Goal: Find specific page/section: Find specific page/section

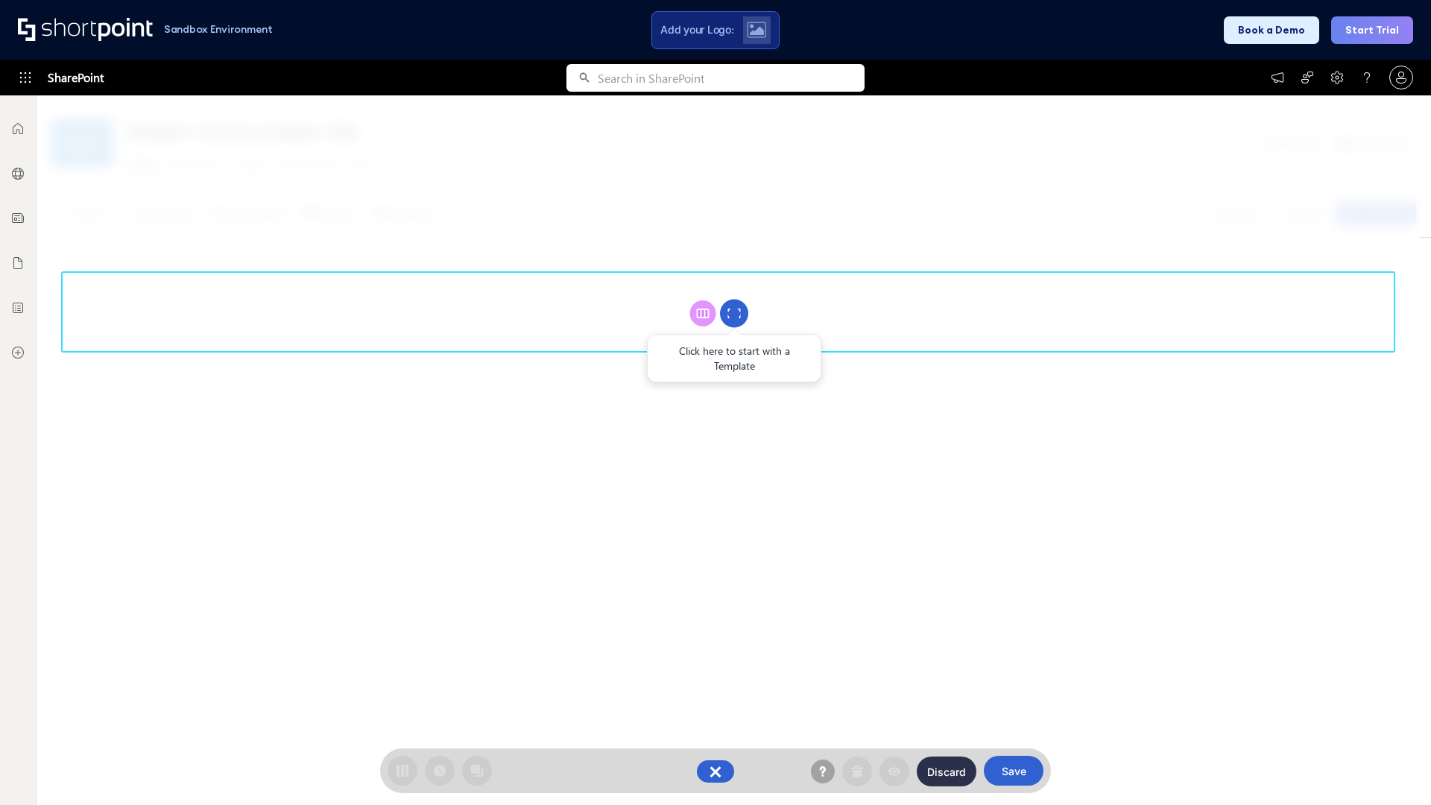
click at [734, 313] on circle at bounding box center [734, 314] width 28 height 28
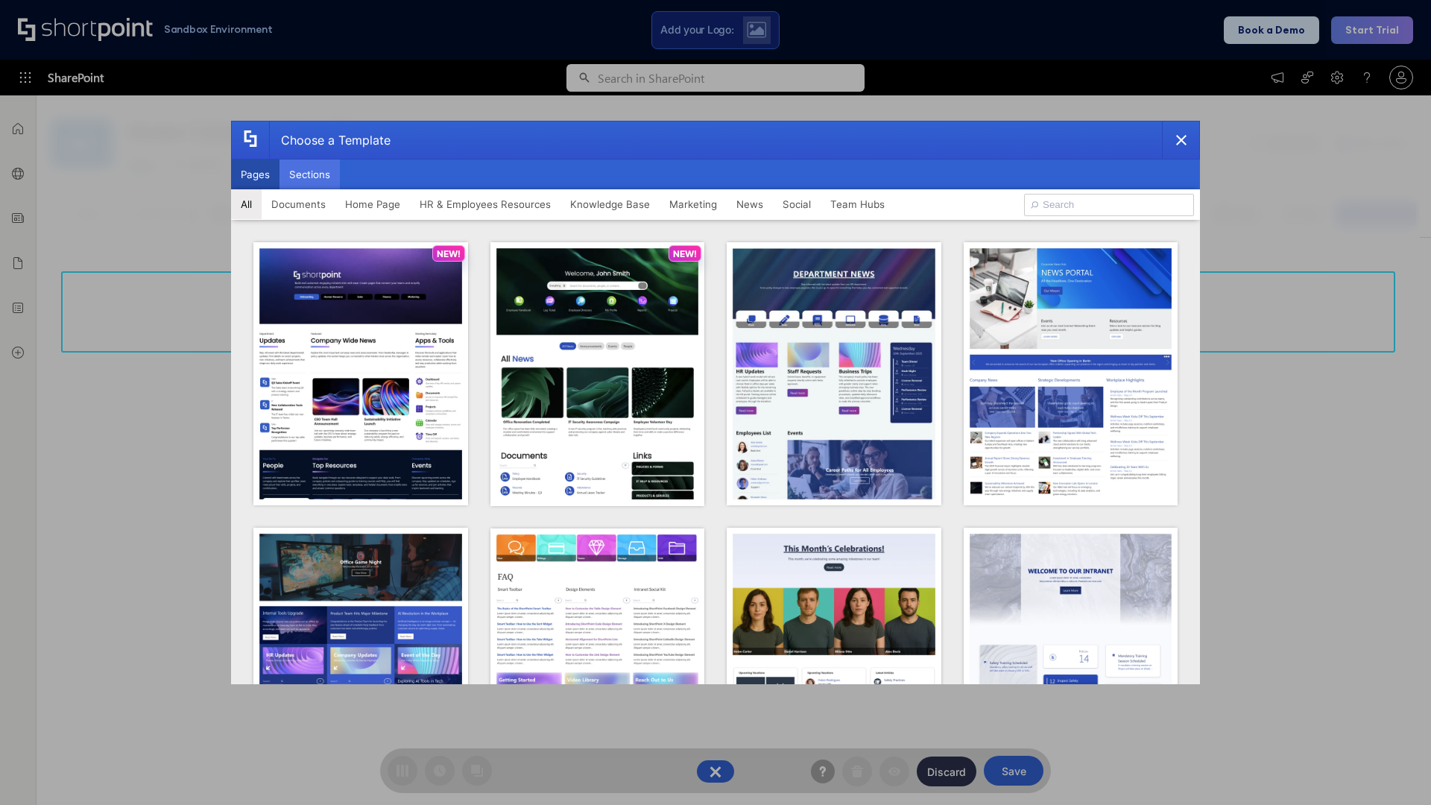
click at [309, 174] on button "Sections" at bounding box center [310, 175] width 60 height 30
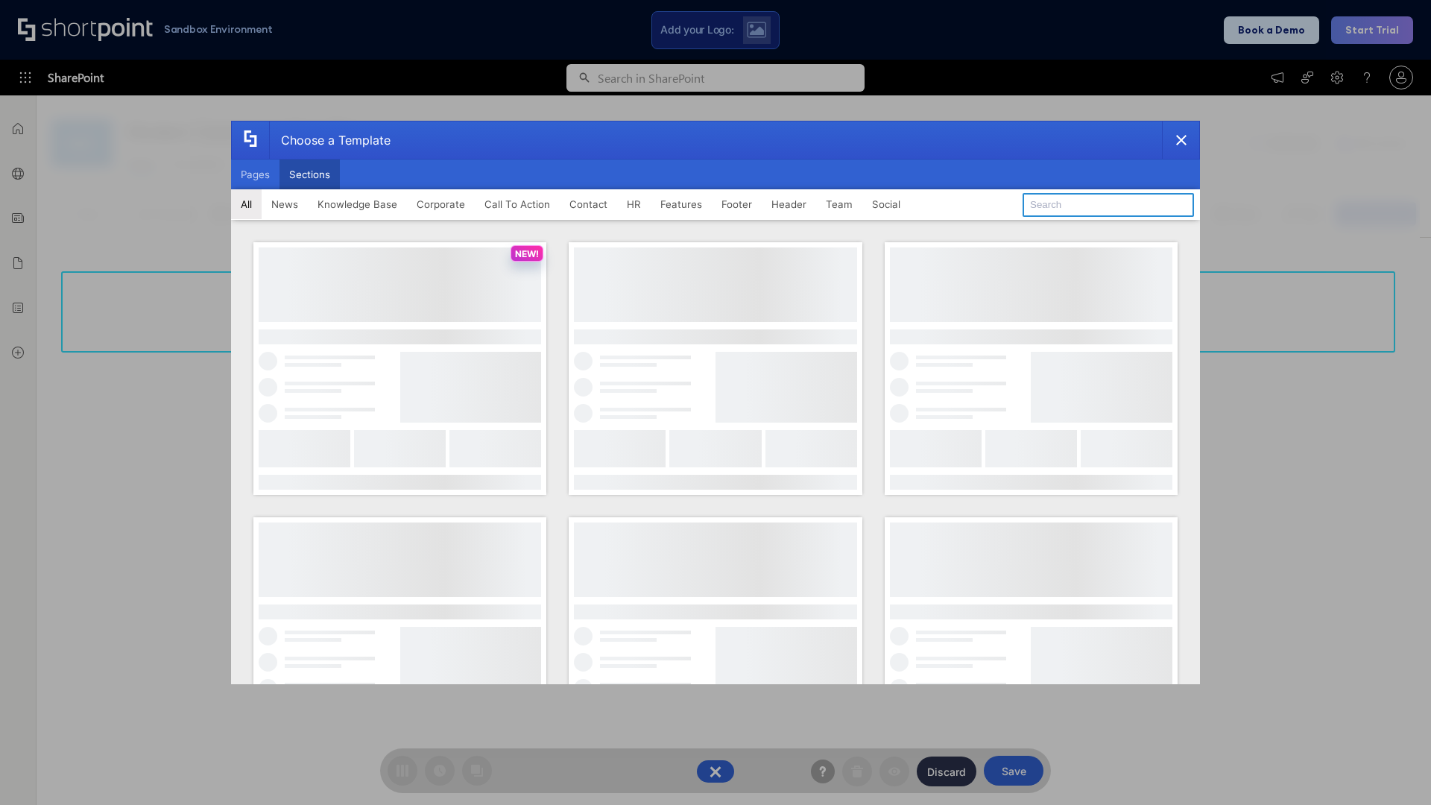
type input "Cards"
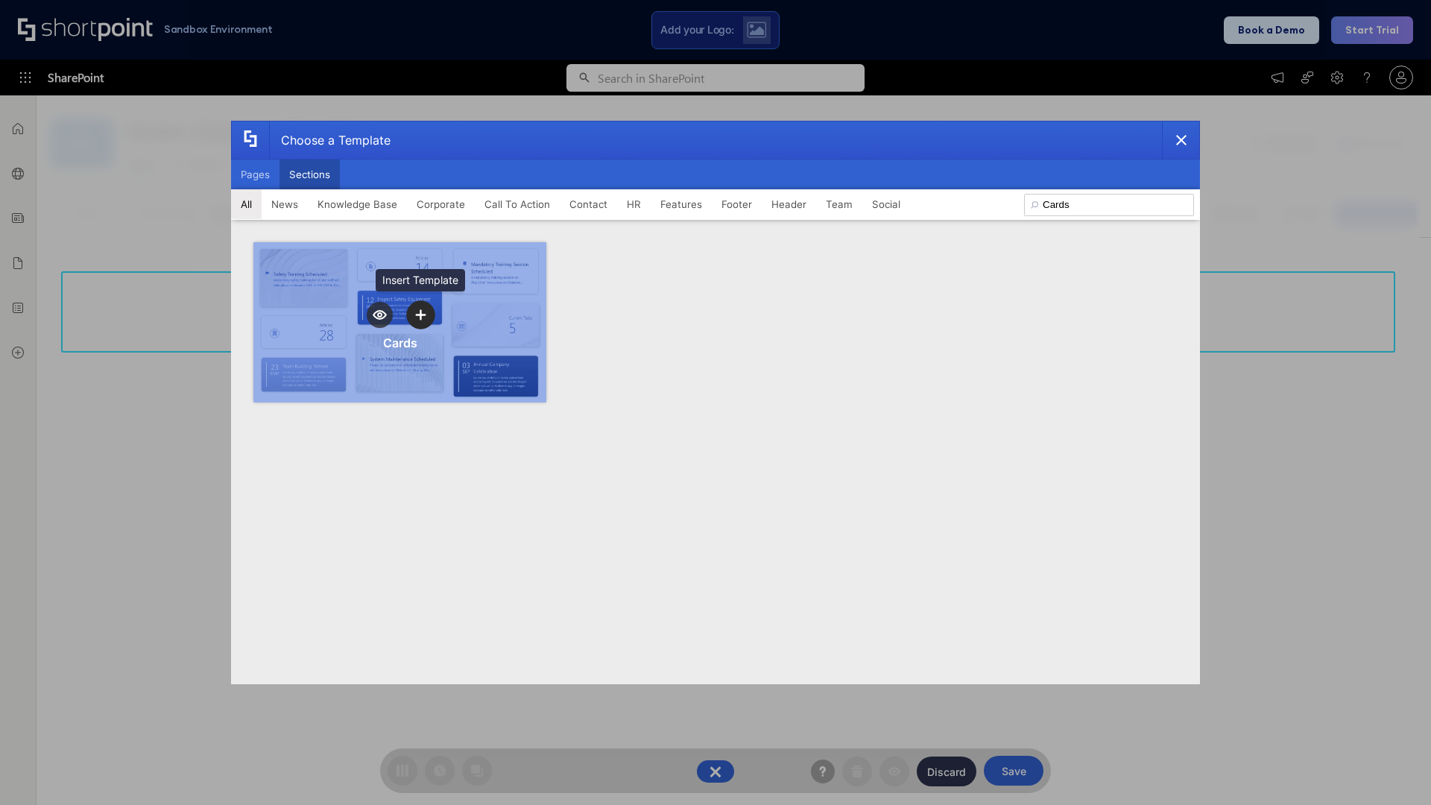
click at [420, 315] on icon "template selector" at bounding box center [420, 314] width 10 height 10
